Goal: Information Seeking & Learning: Learn about a topic

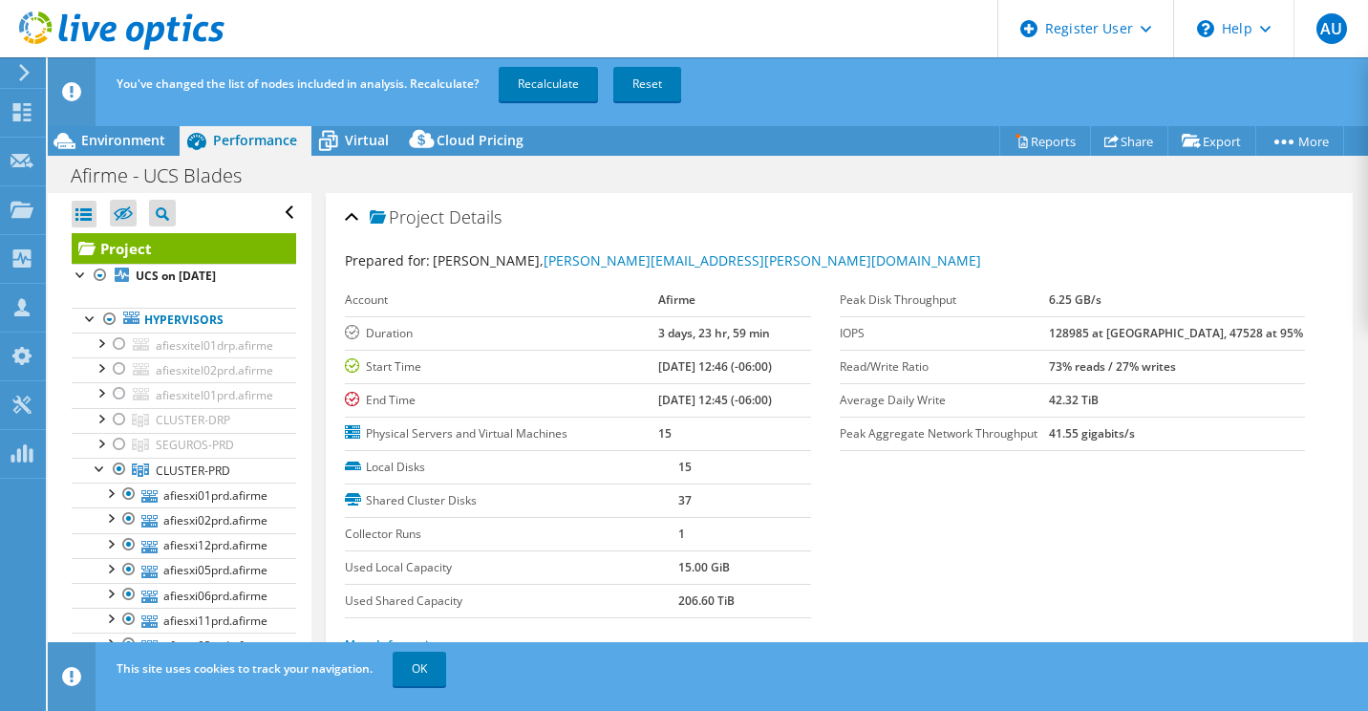
select select "USD"
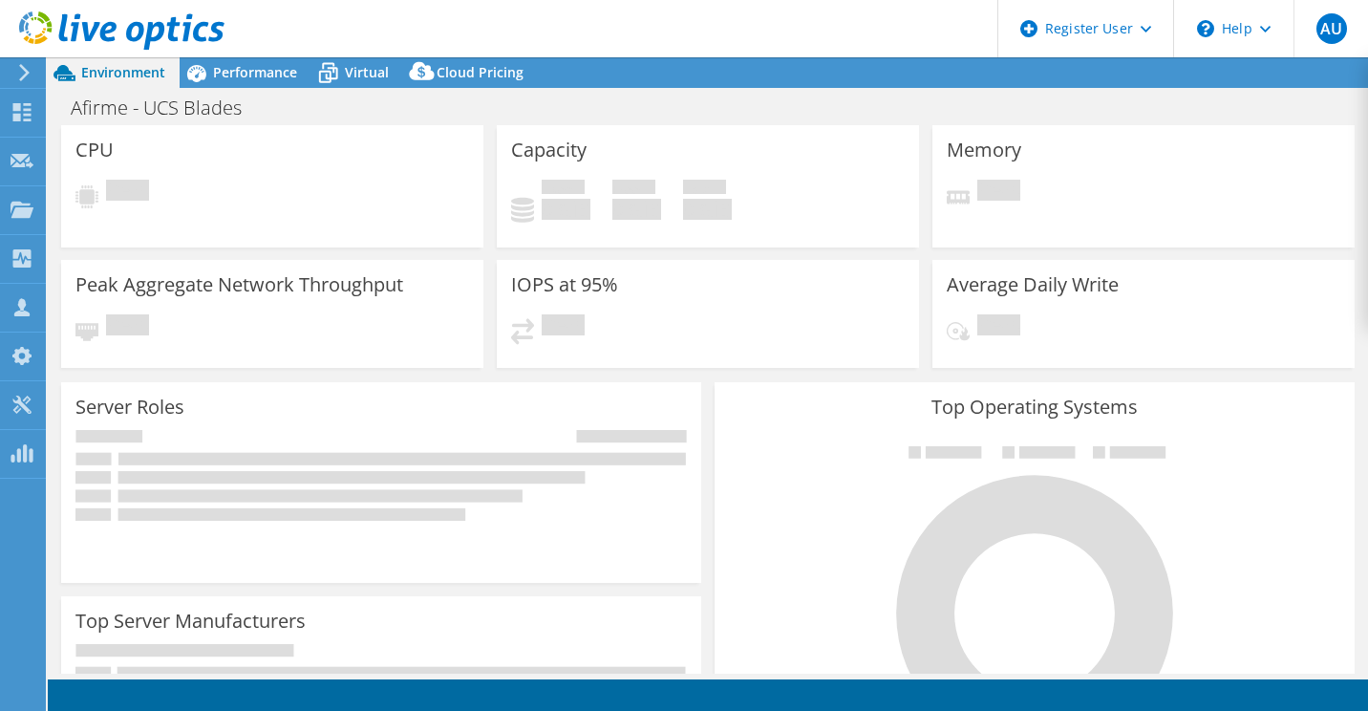
select select "USD"
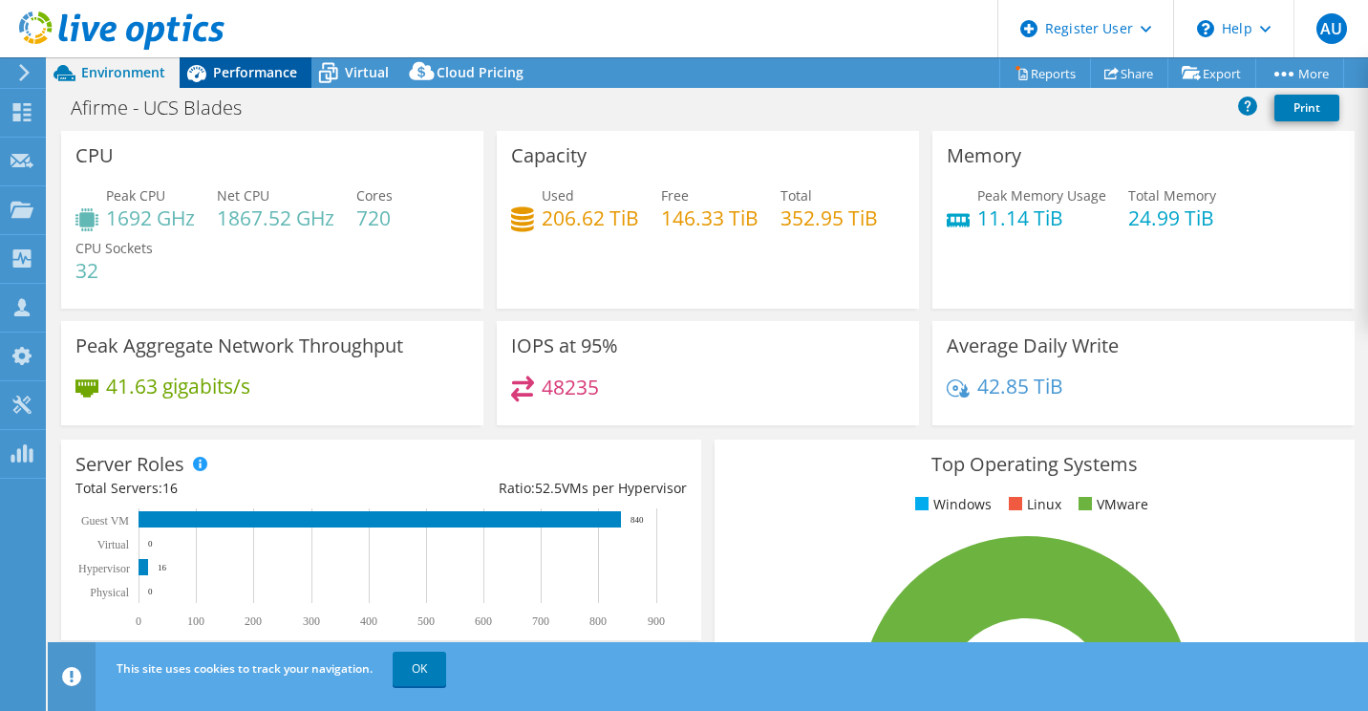
click at [262, 83] on div "Performance" at bounding box center [246, 72] width 132 height 31
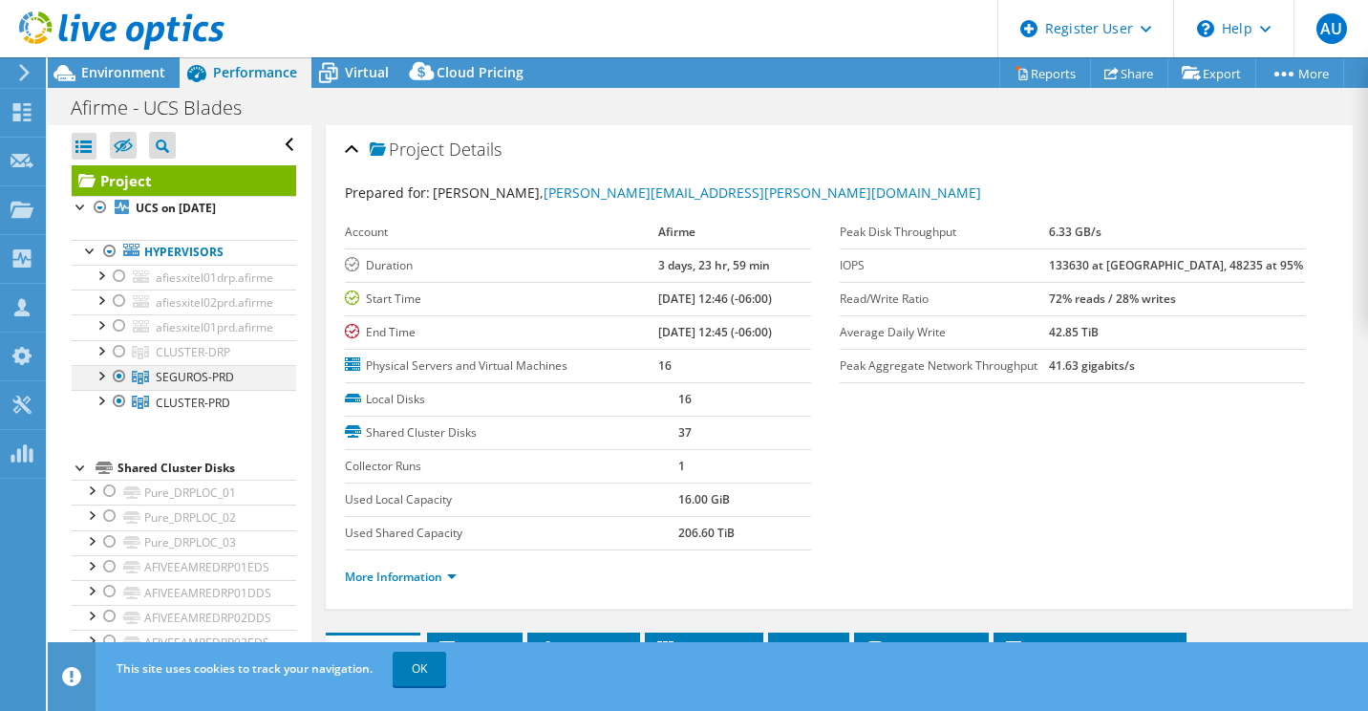
click at [112, 371] on div at bounding box center [119, 376] width 19 height 23
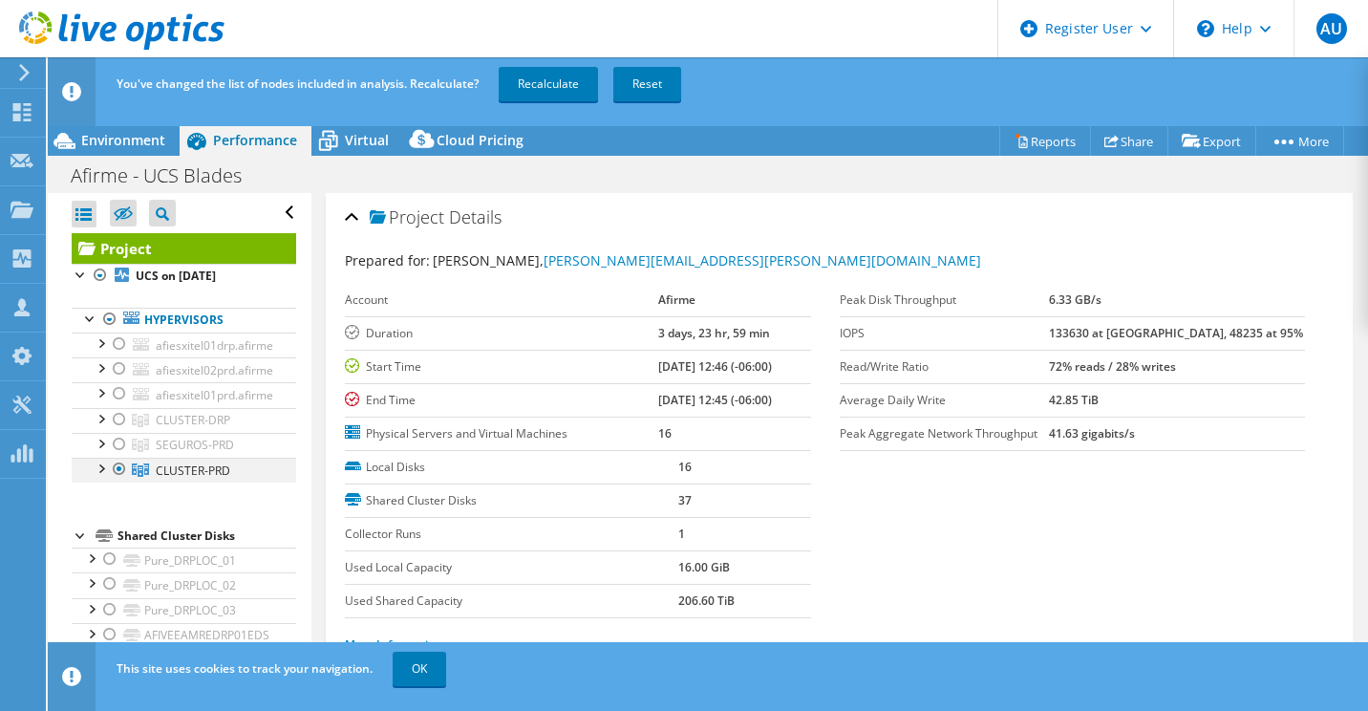
click at [117, 461] on div at bounding box center [119, 469] width 19 height 23
click at [118, 418] on div at bounding box center [119, 419] width 19 height 23
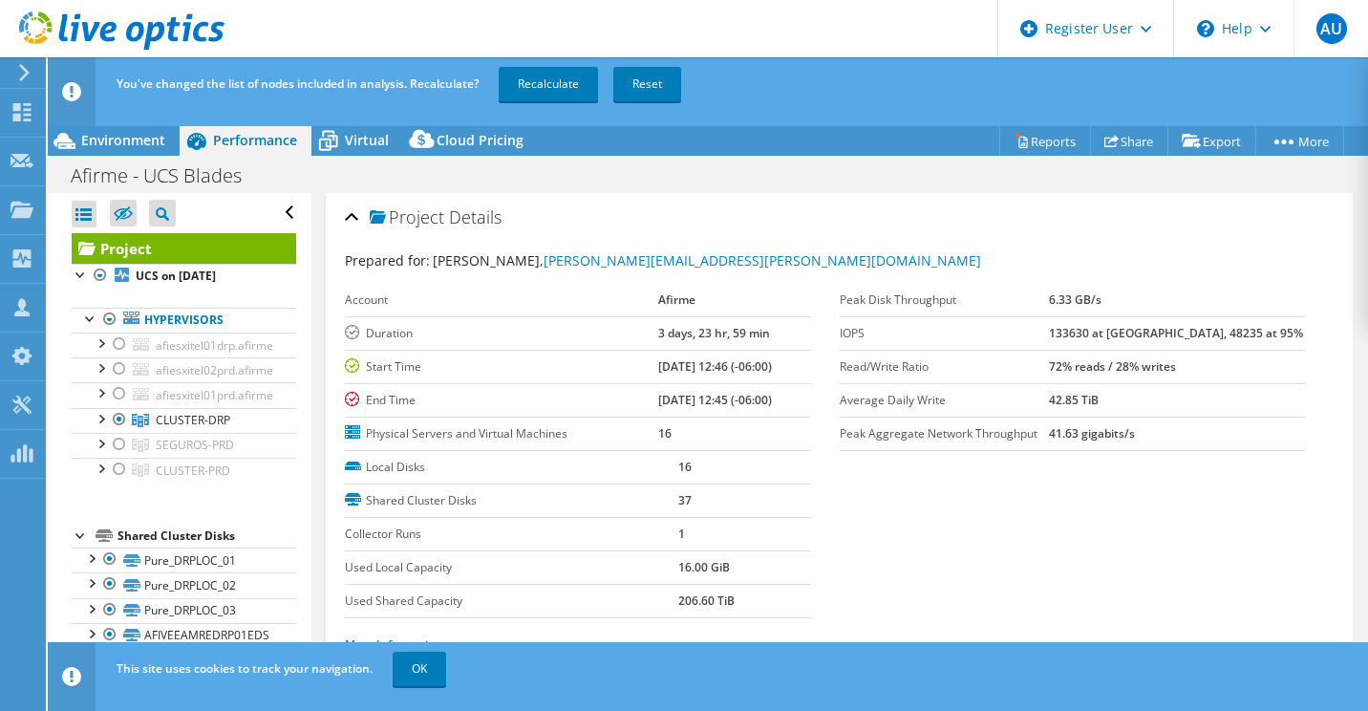
scroll to position [480, 0]
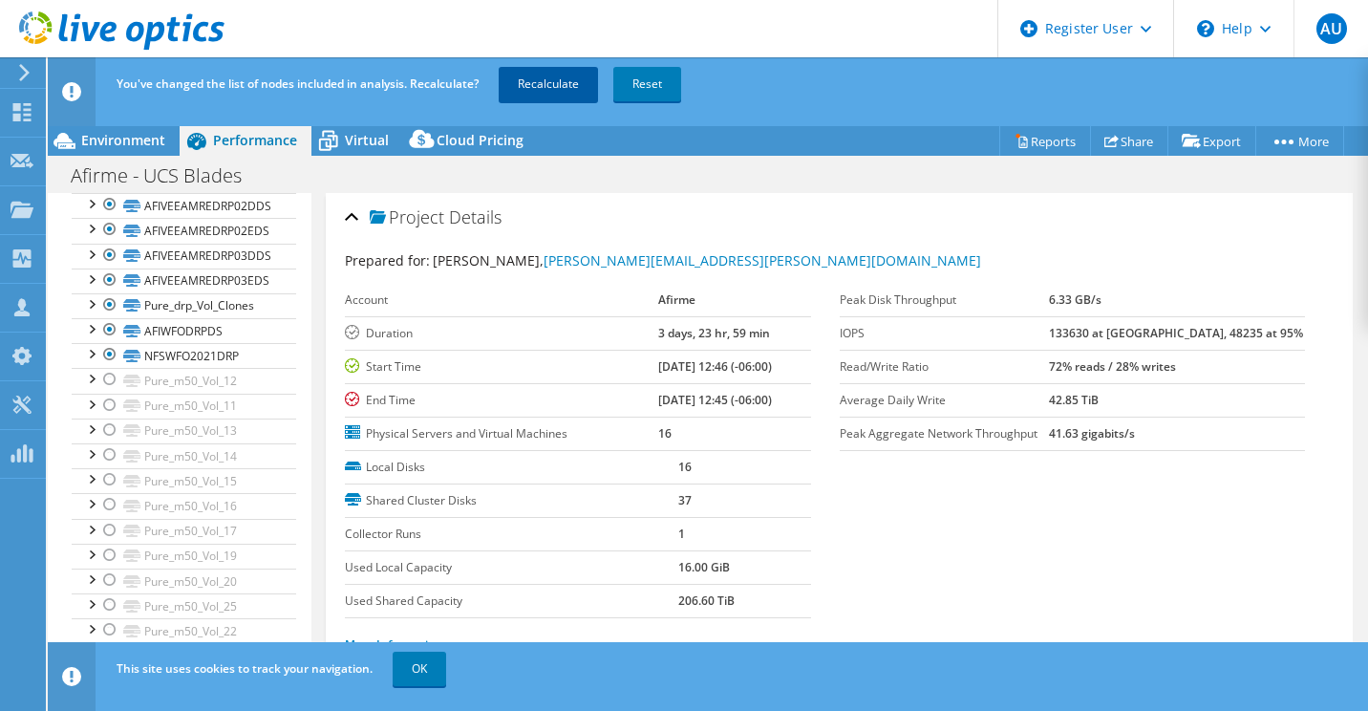
click at [571, 96] on link "Recalculate" at bounding box center [548, 84] width 99 height 34
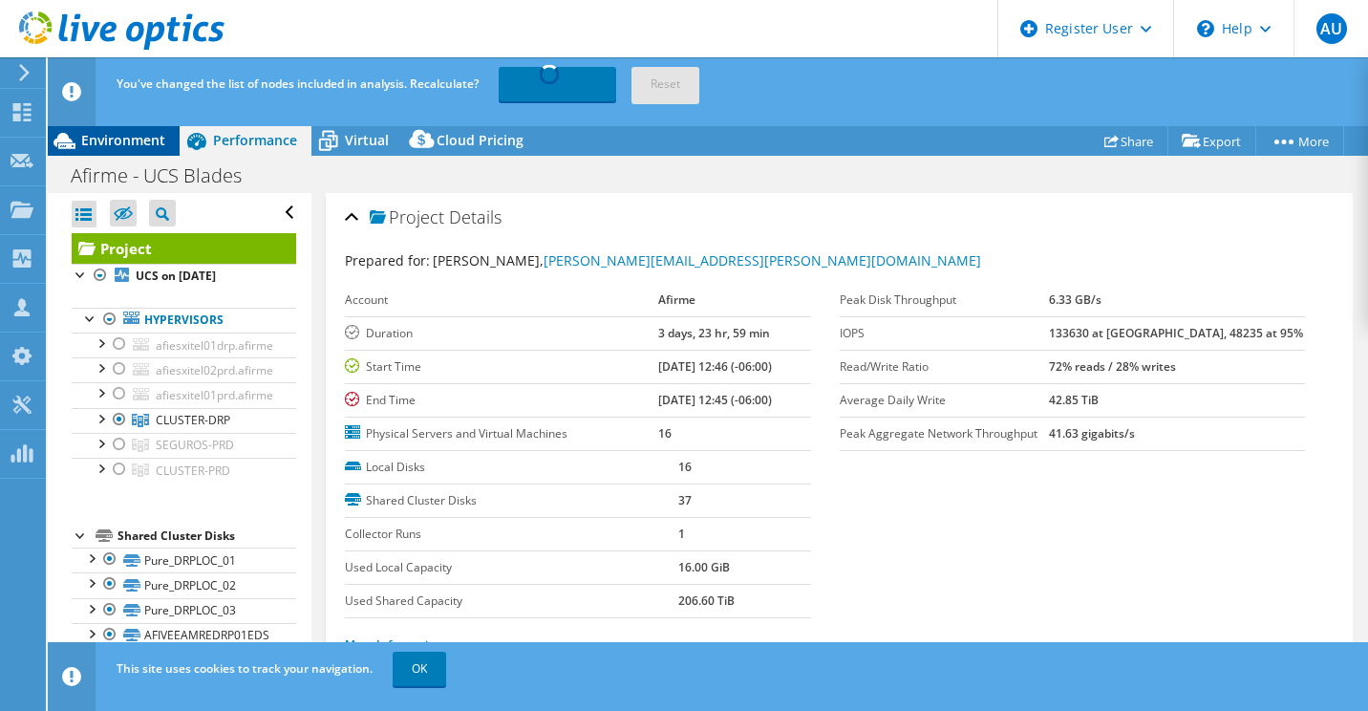
click at [142, 139] on span "Environment" at bounding box center [123, 140] width 84 height 18
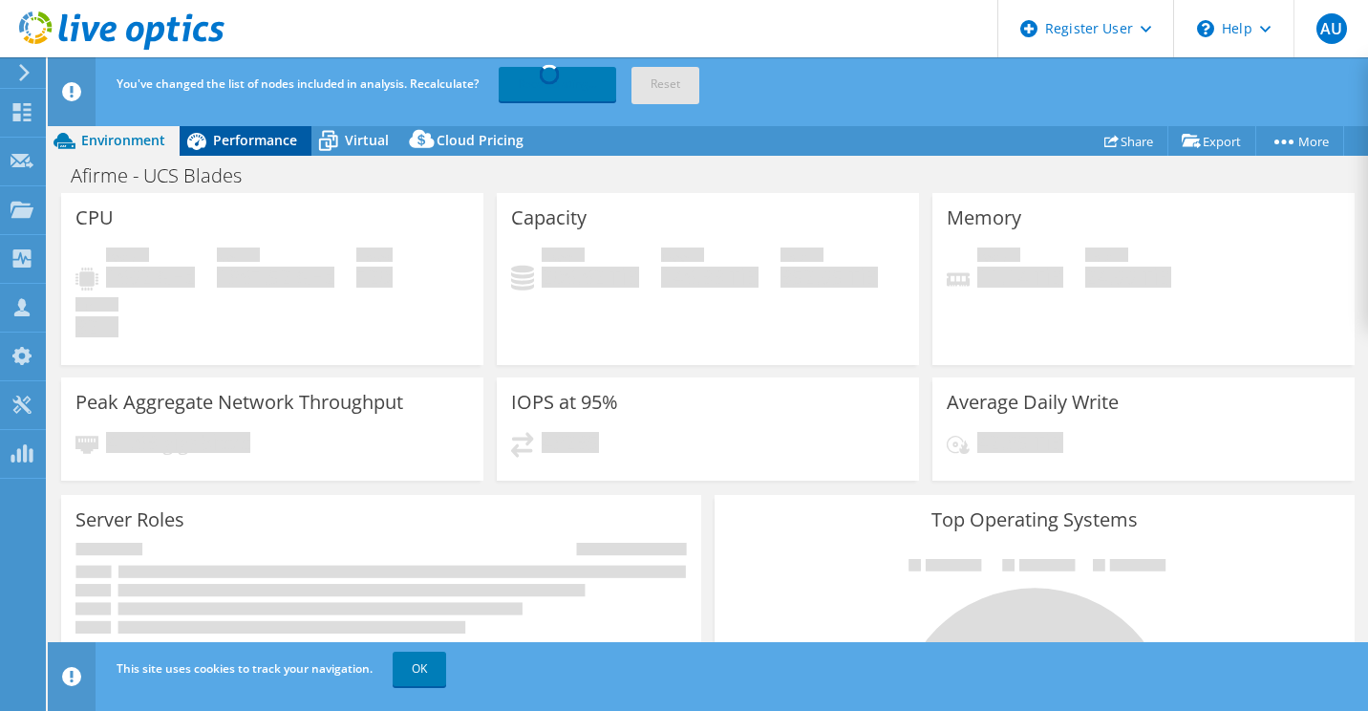
click at [245, 139] on span "Performance" at bounding box center [255, 140] width 84 height 18
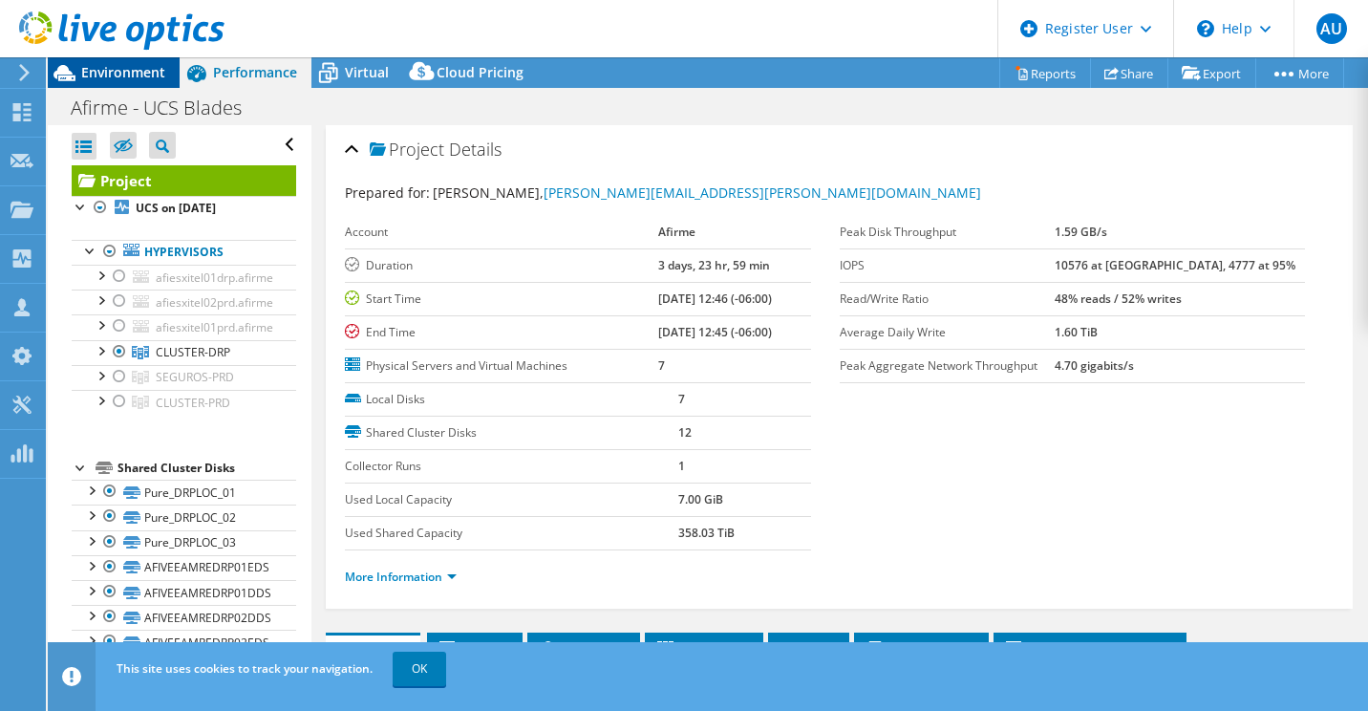
click at [150, 81] on div "Environment" at bounding box center [114, 72] width 132 height 31
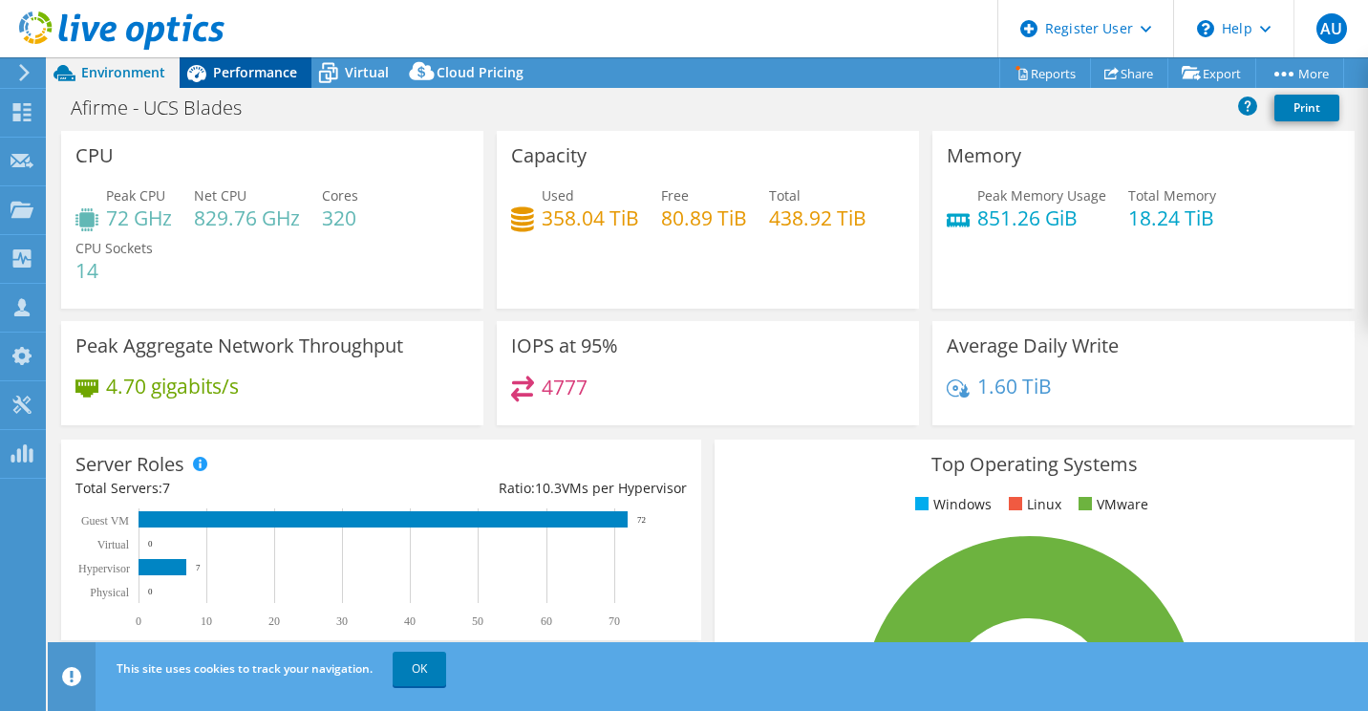
click at [264, 78] on span "Performance" at bounding box center [255, 72] width 84 height 18
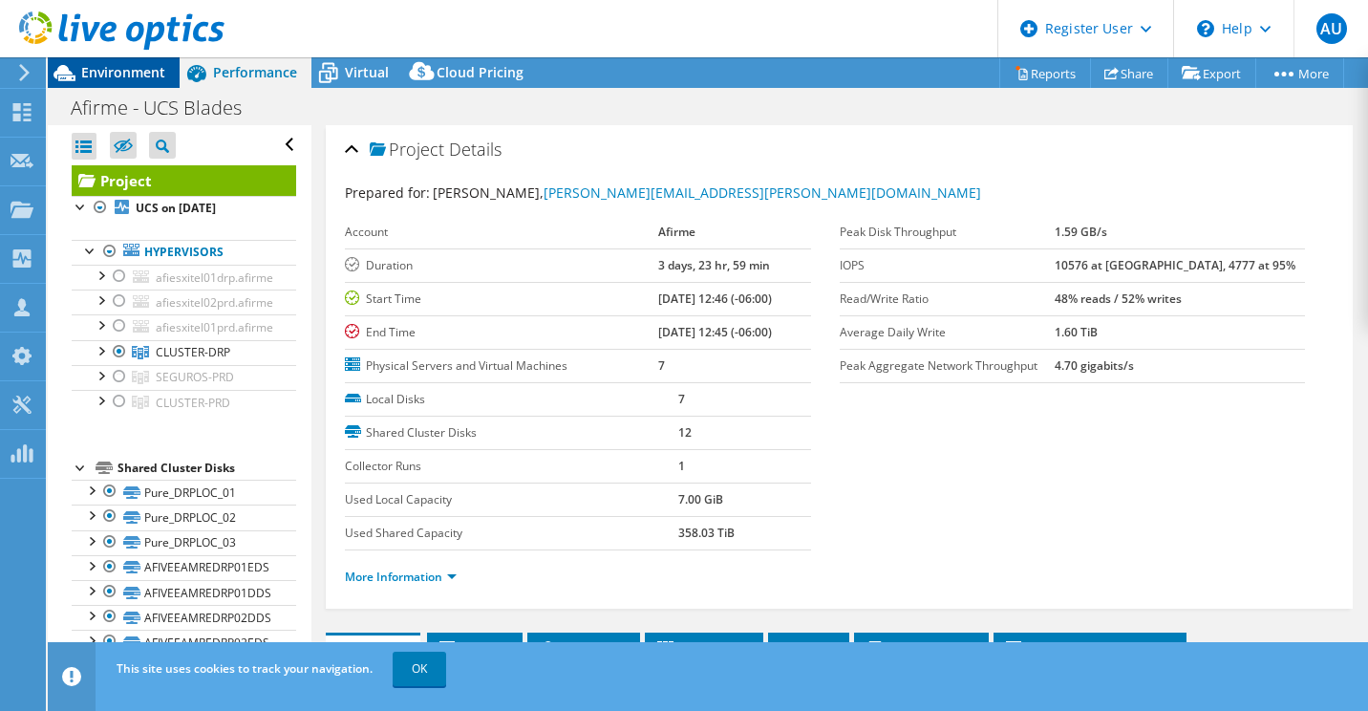
click at [124, 77] on span "Environment" at bounding box center [123, 72] width 84 height 18
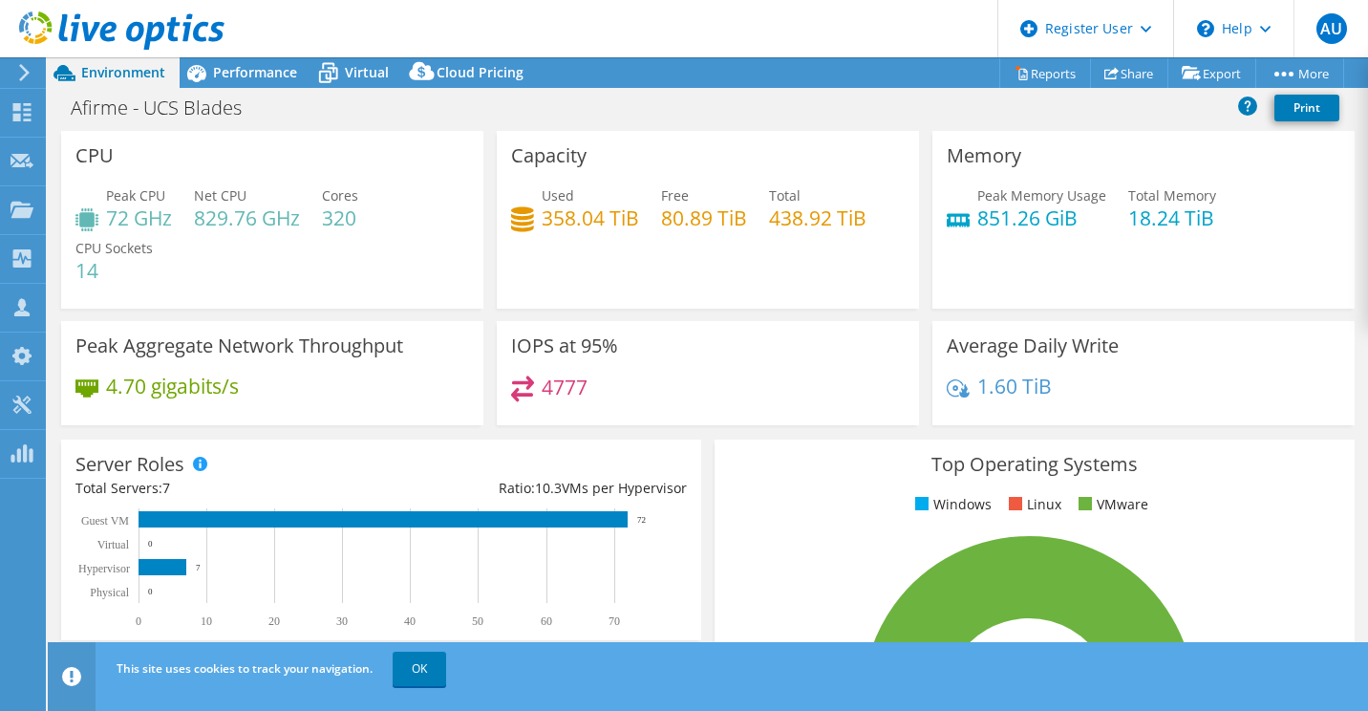
click at [356, 227] on h4 "320" at bounding box center [340, 217] width 36 height 21
drag, startPoint x: 356, startPoint y: 227, endPoint x: 250, endPoint y: 217, distance: 106.6
click at [250, 217] on h4 "829.76 GHz" at bounding box center [247, 217] width 106 height 21
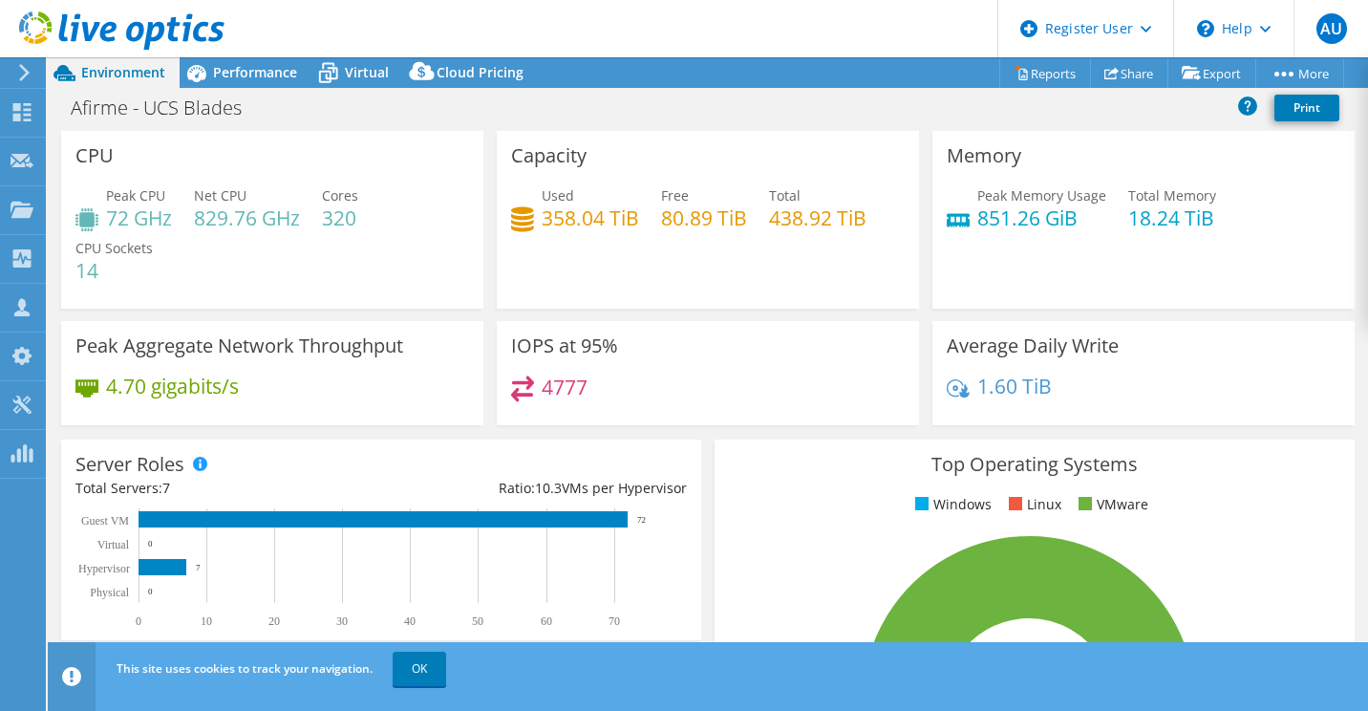
click at [162, 215] on h4 "72 GHz" at bounding box center [139, 217] width 66 height 21
drag, startPoint x: 162, startPoint y: 215, endPoint x: 332, endPoint y: 251, distance: 173.9
click at [332, 251] on div "Peak CPU 72 GHz Net CPU 829.76 GHz Cores 320 CPU Sockets 14" at bounding box center [272, 242] width 394 height 115
click at [229, 77] on span "Performance" at bounding box center [255, 72] width 84 height 18
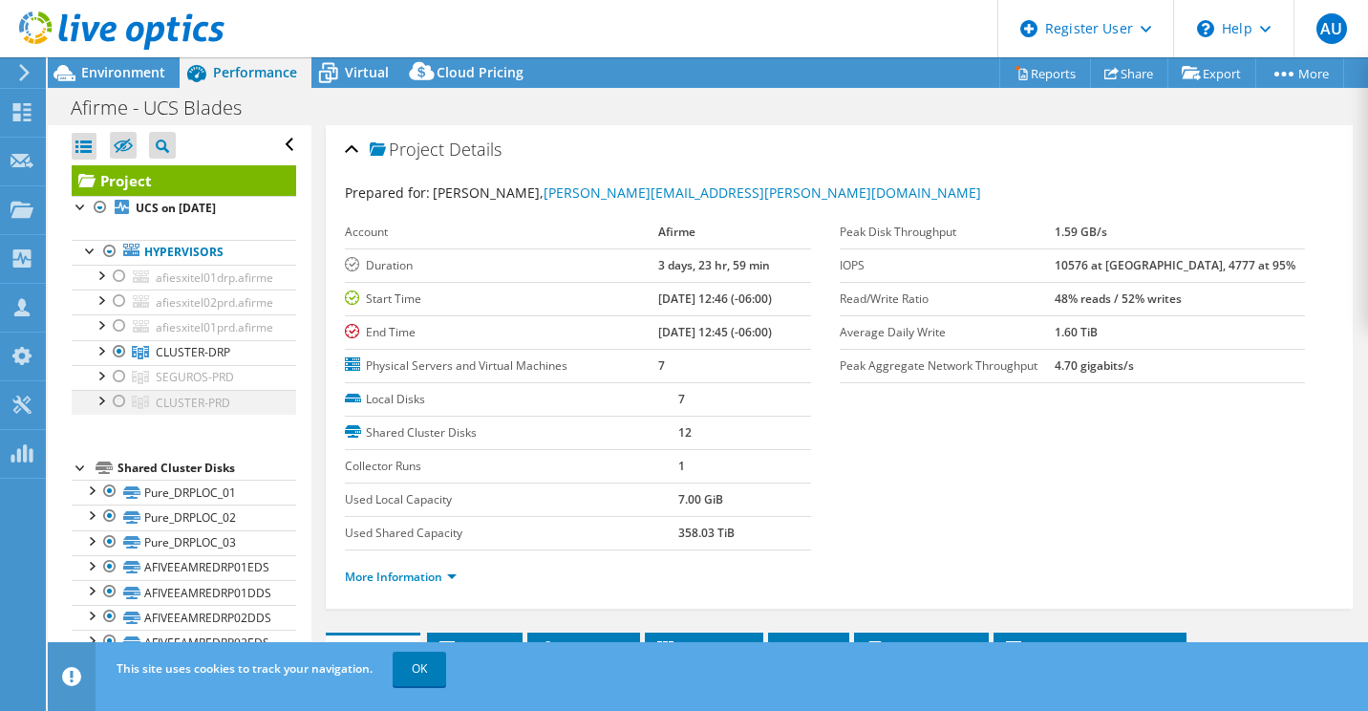
click at [114, 396] on div at bounding box center [119, 401] width 19 height 23
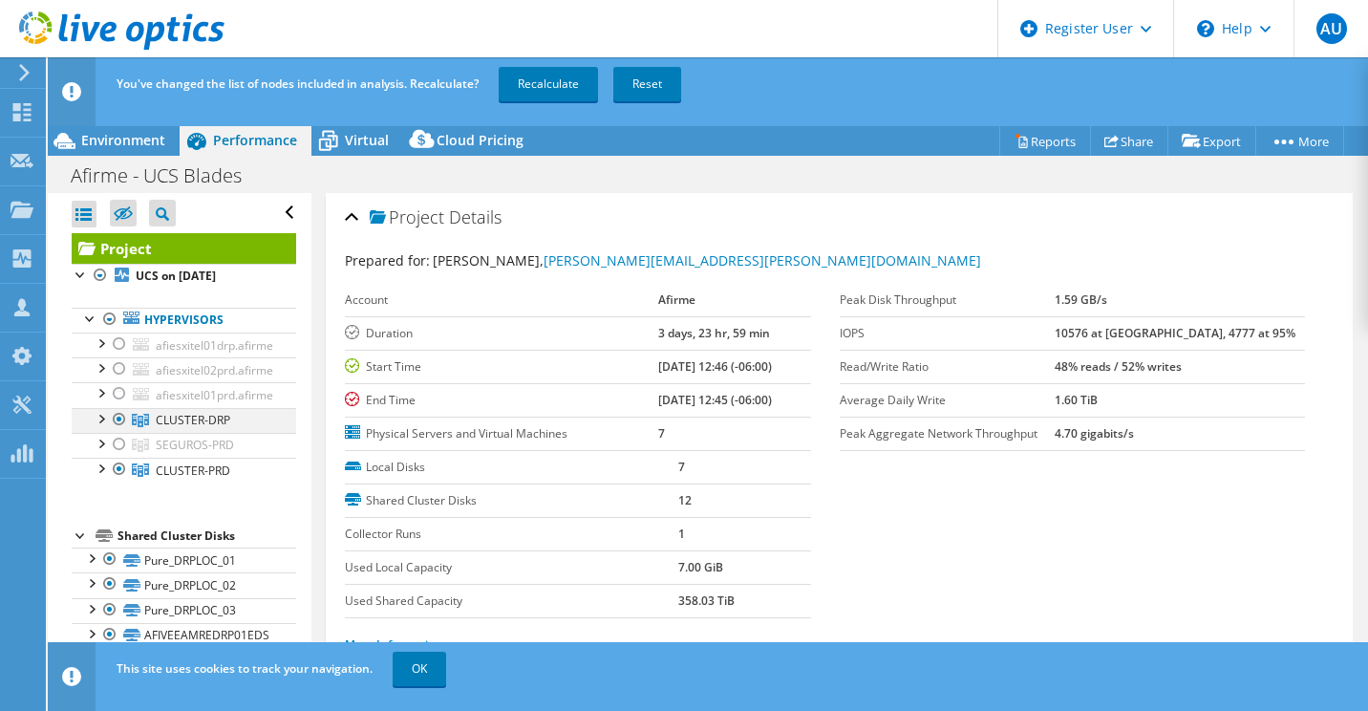
click at [117, 413] on div at bounding box center [119, 419] width 19 height 23
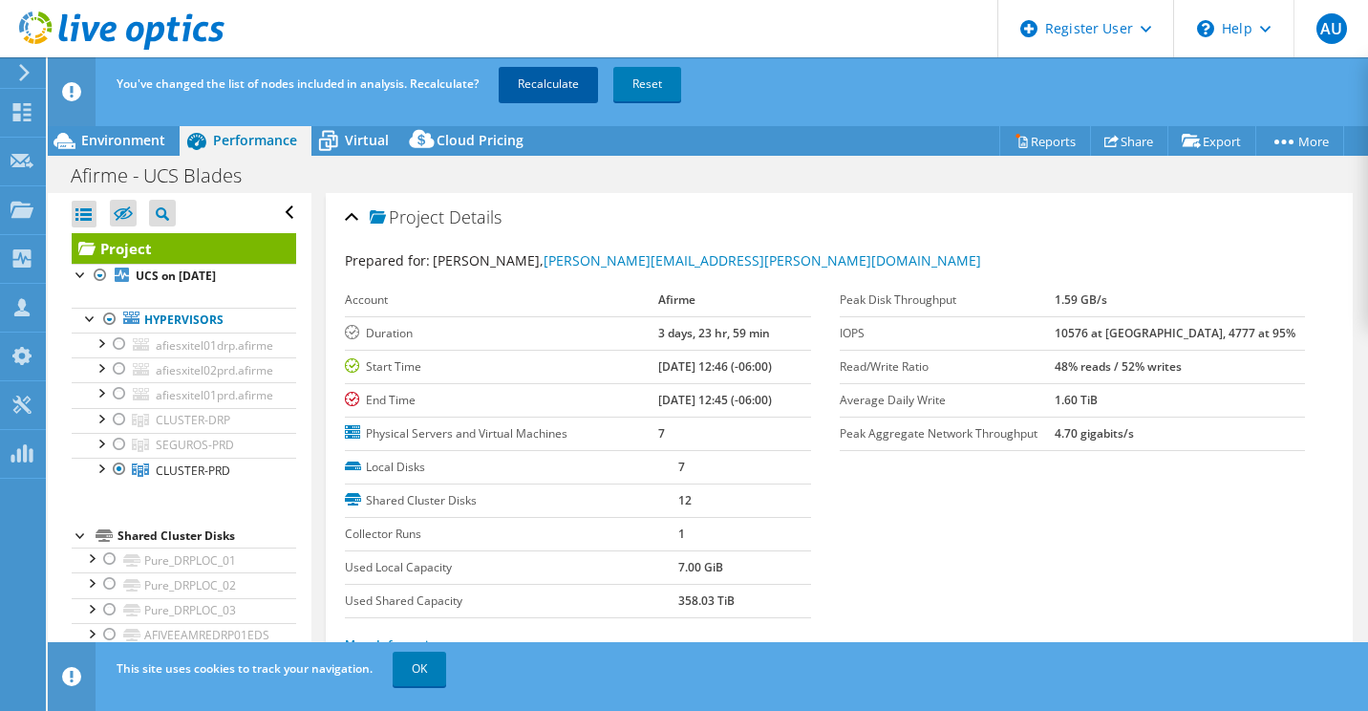
click at [520, 84] on link "Recalculate" at bounding box center [548, 84] width 99 height 34
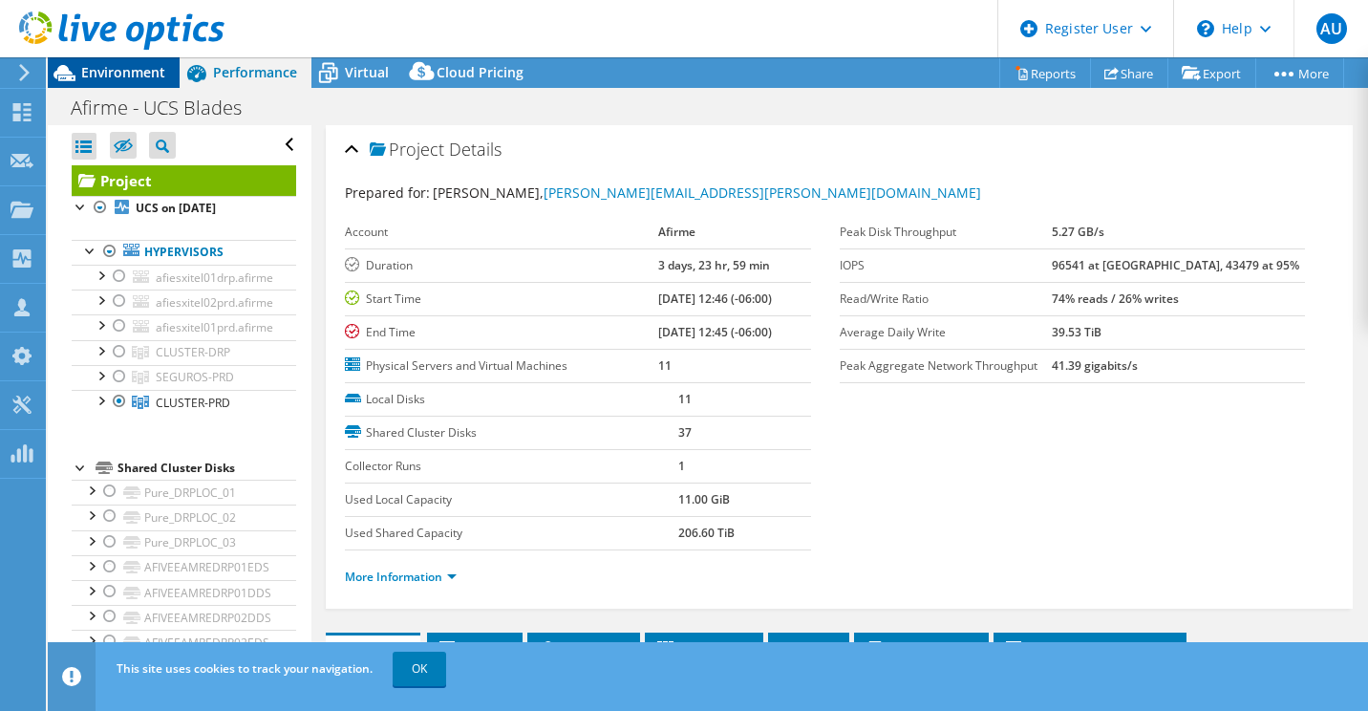
click at [145, 83] on div "Environment" at bounding box center [114, 72] width 132 height 31
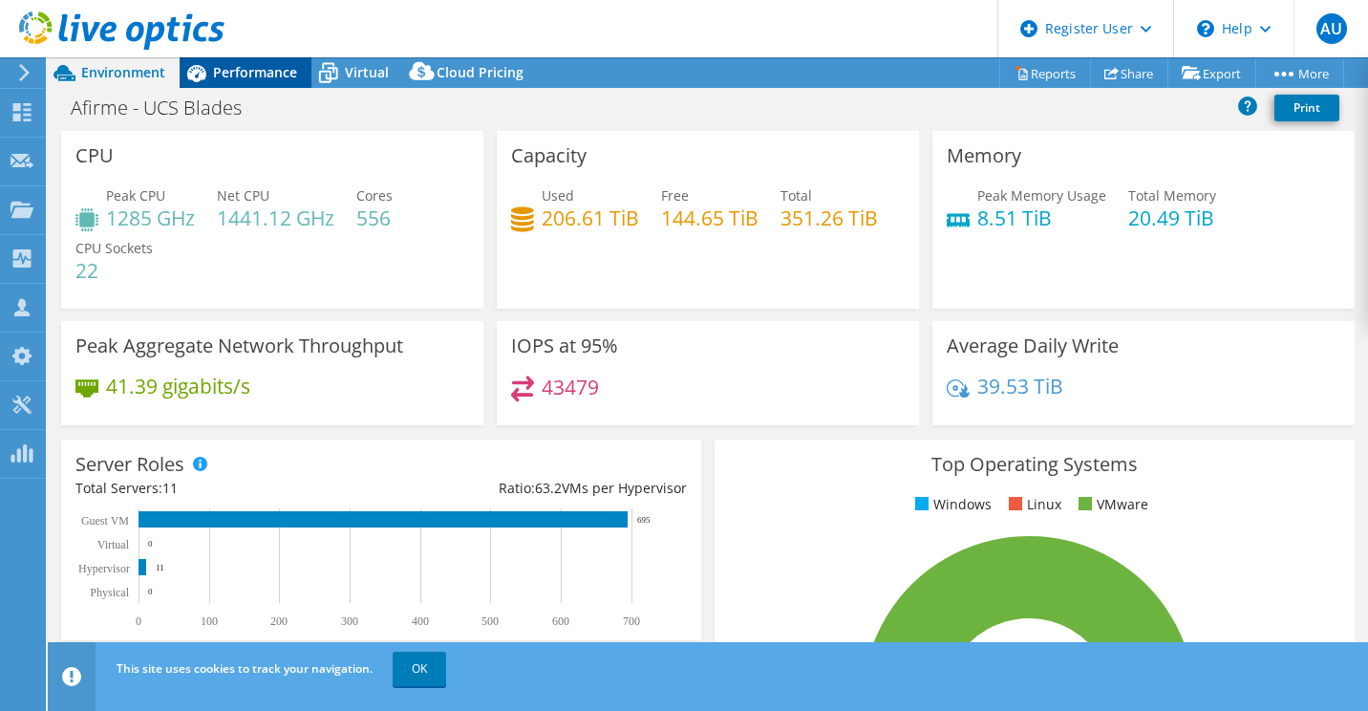
click at [248, 75] on span "Performance" at bounding box center [255, 72] width 84 height 18
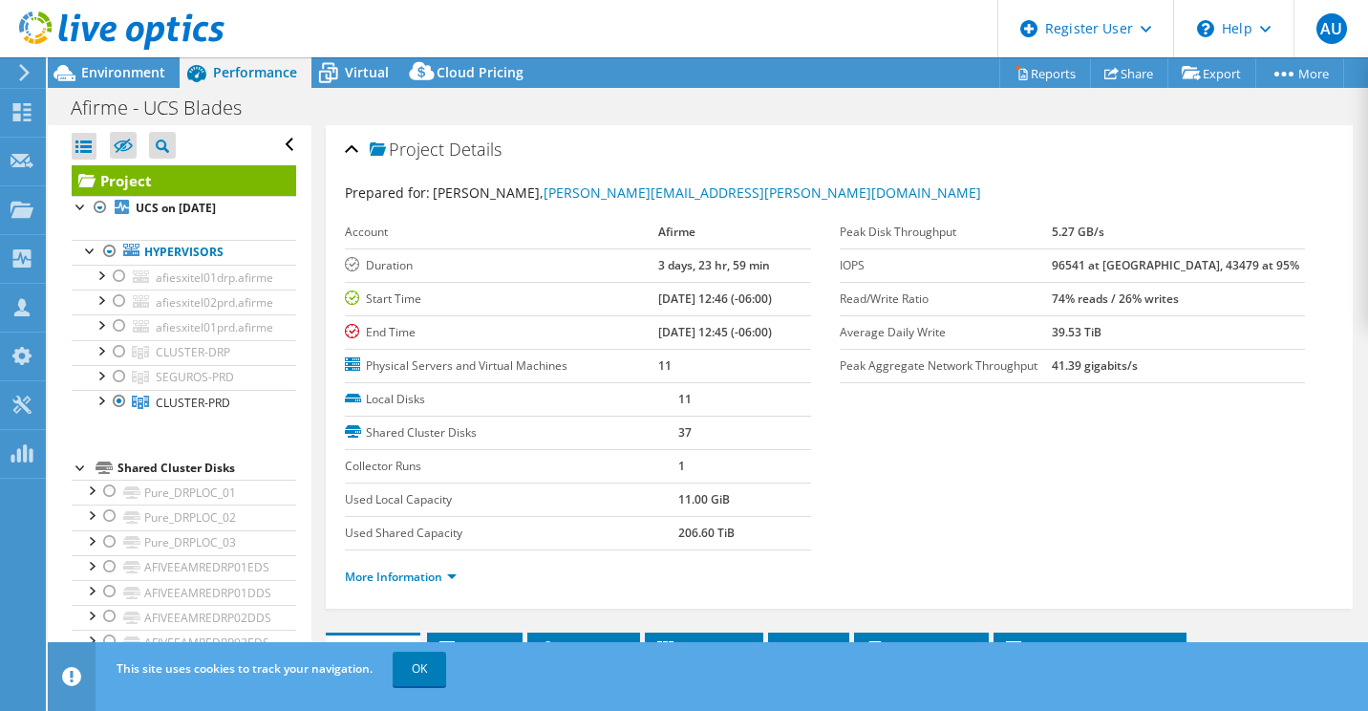
click at [125, 62] on div at bounding box center [112, 32] width 225 height 64
click at [126, 75] on span "Environment" at bounding box center [123, 72] width 84 height 18
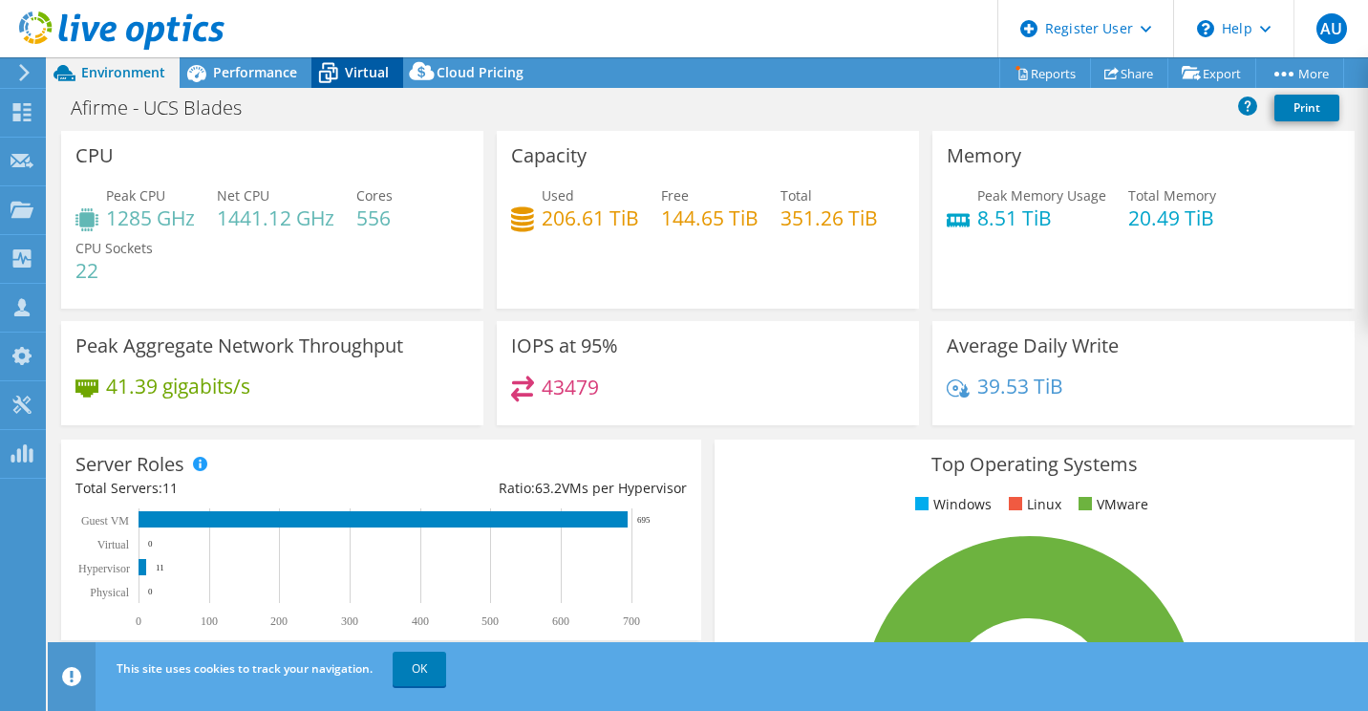
click at [366, 75] on span "Virtual" at bounding box center [367, 72] width 44 height 18
